Goal: Information Seeking & Learning: Understand process/instructions

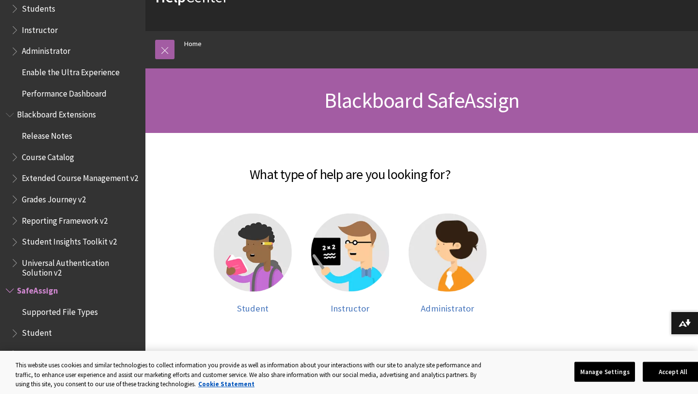
scroll to position [61, 0]
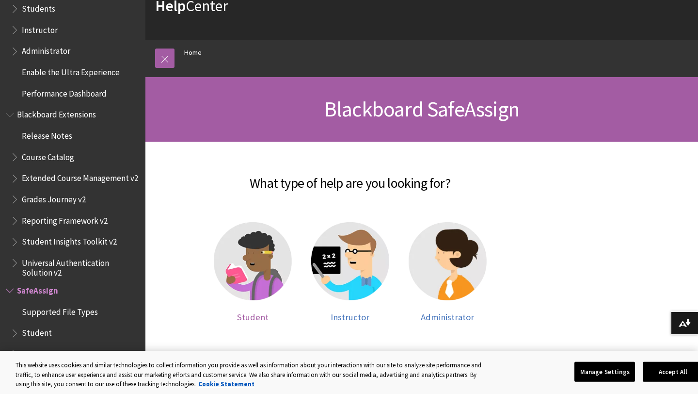
click at [263, 245] on img at bounding box center [253, 261] width 78 height 78
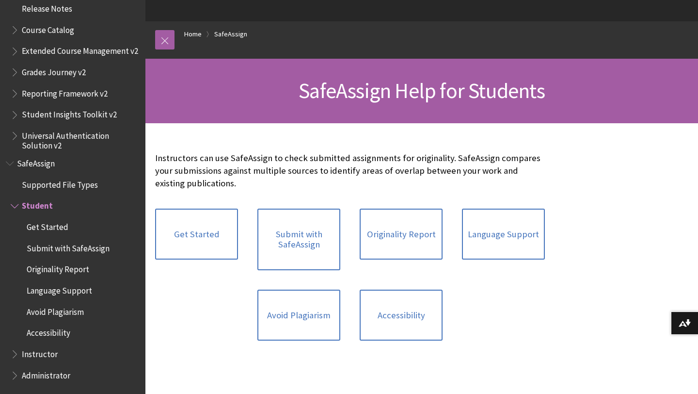
scroll to position [81, 0]
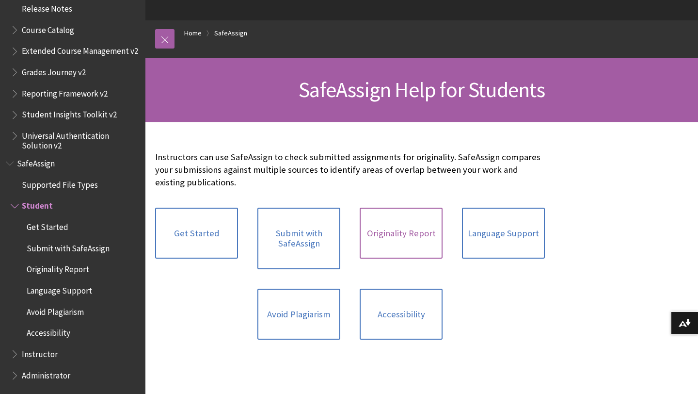
click at [407, 220] on link "Originality Report" at bounding box center [401, 233] width 83 height 51
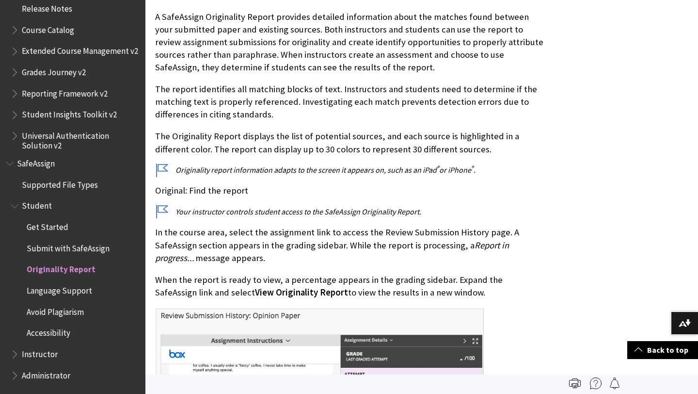
scroll to position [191, 0]
